Goal: Use online tool/utility: Use online tool/utility

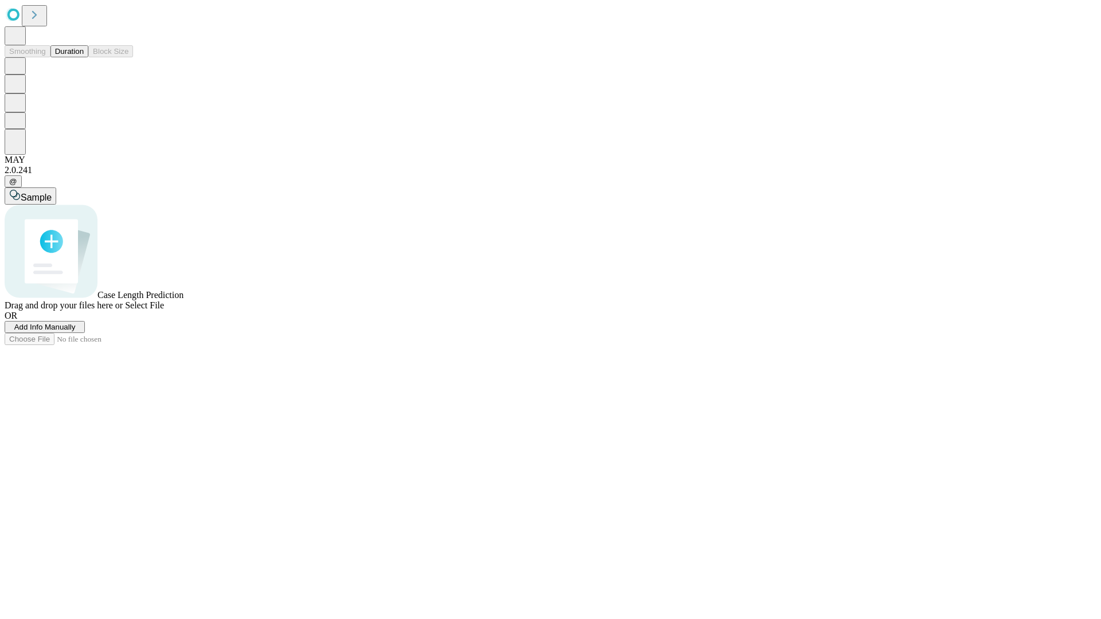
click at [84, 57] on button "Duration" at bounding box center [69, 51] width 38 height 12
click at [164, 310] on span "Select File" at bounding box center [144, 305] width 39 height 10
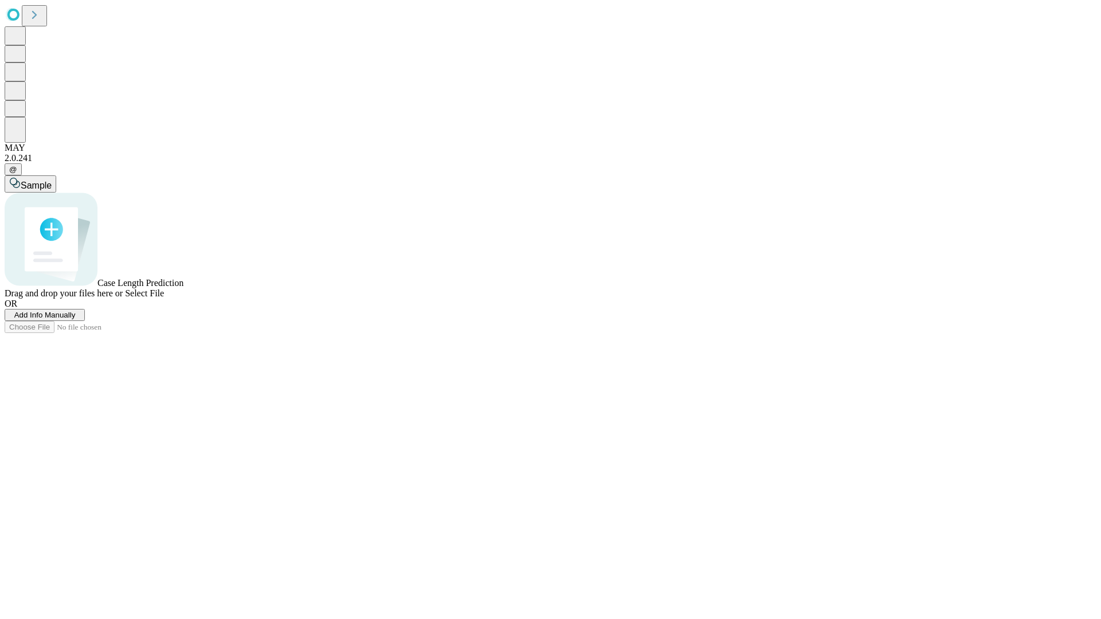
click at [164, 298] on span "Select File" at bounding box center [144, 293] width 39 height 10
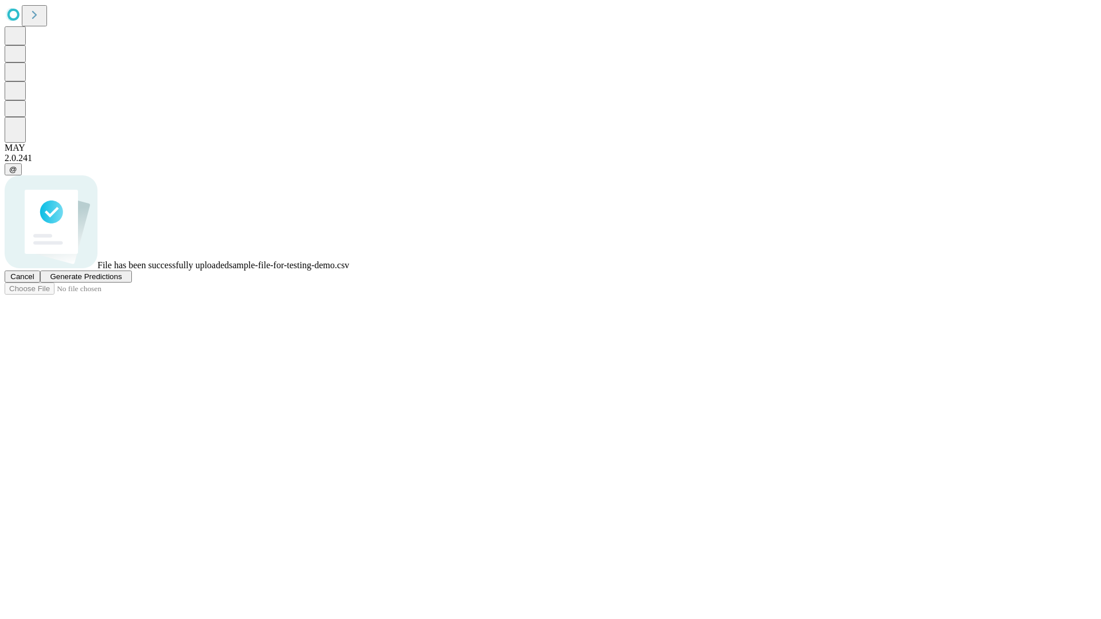
click at [122, 281] on span "Generate Predictions" at bounding box center [86, 276] width 72 height 9
